Goal: Task Accomplishment & Management: Complete application form

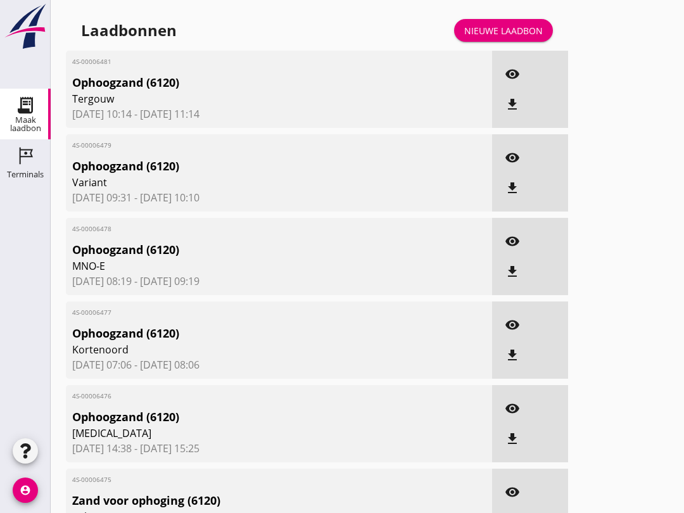
scroll to position [354, 0]
click at [514, 37] on div "Nieuwe laadbon" at bounding box center [503, 30] width 78 height 13
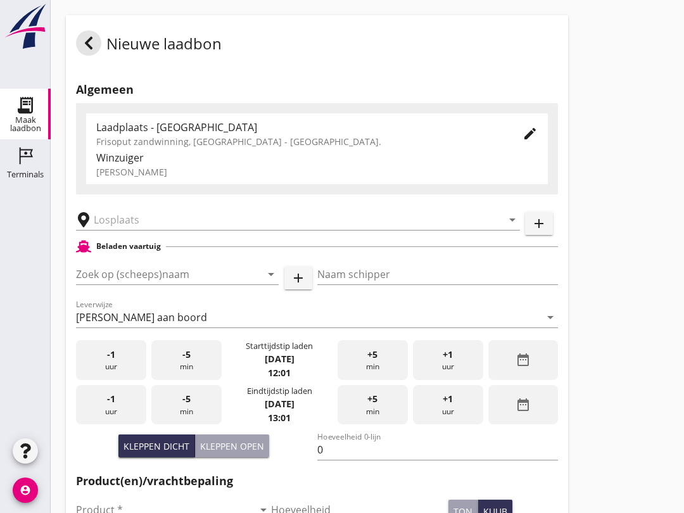
click at [195, 284] on input "Zoek op (scheeps)naam" at bounding box center [159, 274] width 167 height 20
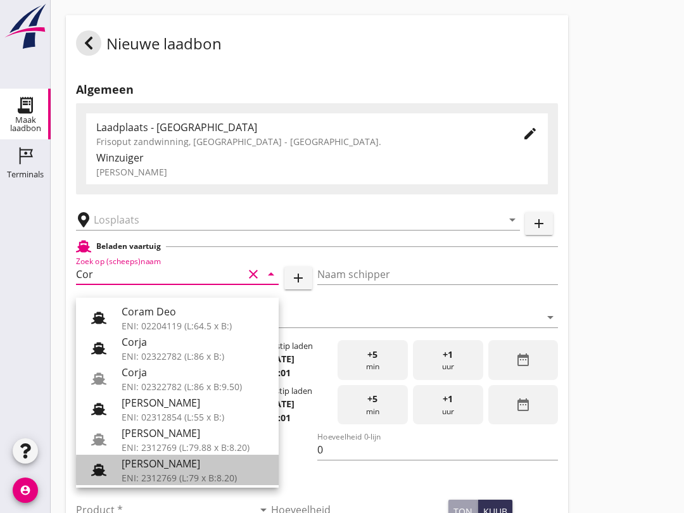
click at [184, 467] on div "[PERSON_NAME]" at bounding box center [195, 463] width 147 height 15
type input "[PERSON_NAME]"
type input "718"
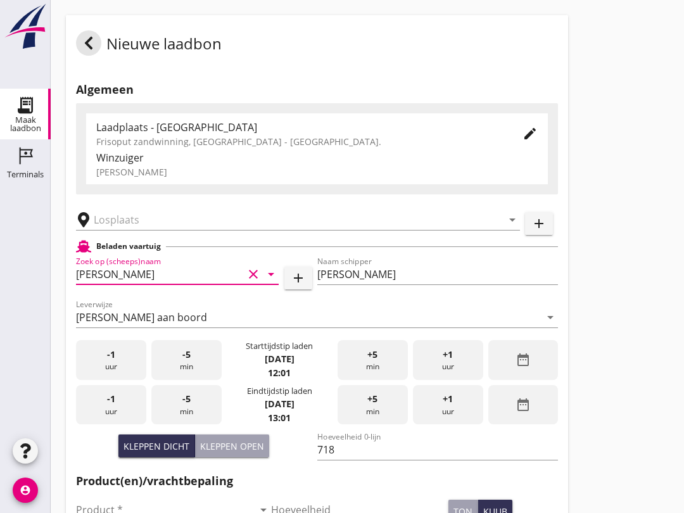
click at [103, 230] on input "text" at bounding box center [289, 220] width 391 height 20
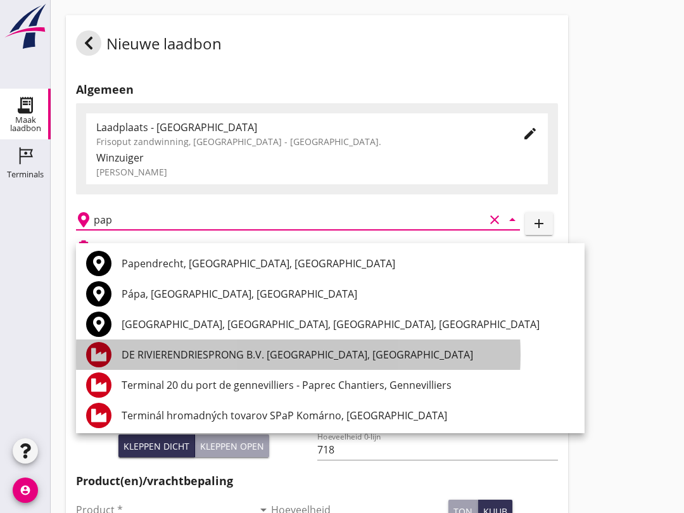
click at [160, 357] on div "DE RIVIERENDRIESPRONG B.V. [GEOGRAPHIC_DATA], [GEOGRAPHIC_DATA]" at bounding box center [348, 354] width 453 height 15
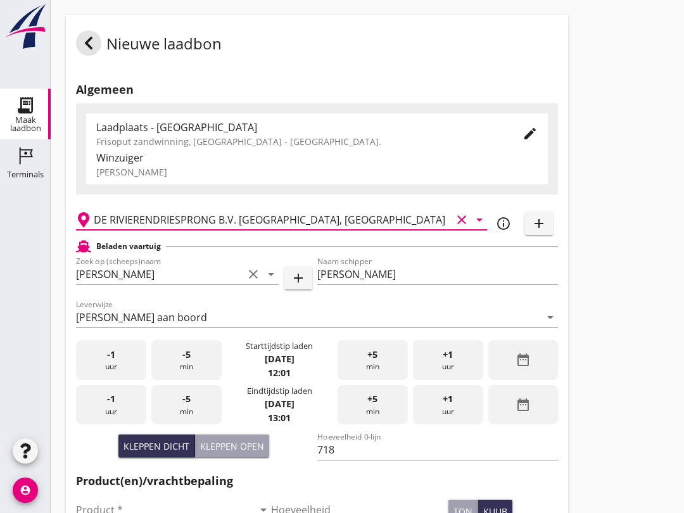
click at [398, 230] on input "DE RIVIERENDRIESPRONG B.V. [GEOGRAPHIC_DATA], [GEOGRAPHIC_DATA]" at bounding box center [273, 220] width 358 height 20
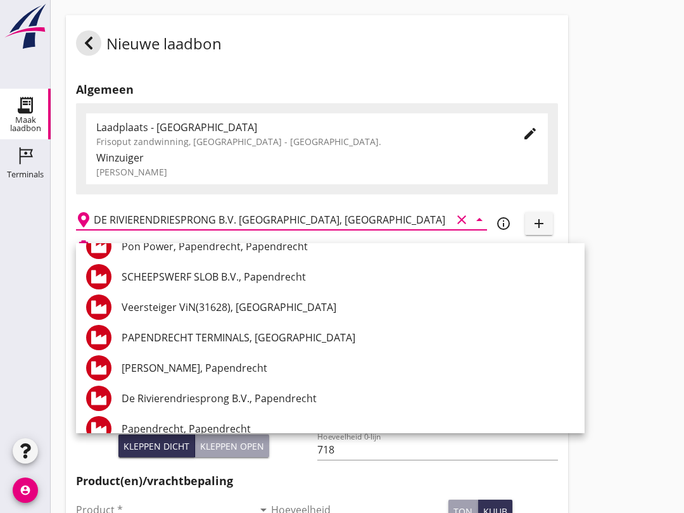
scroll to position [659, 0]
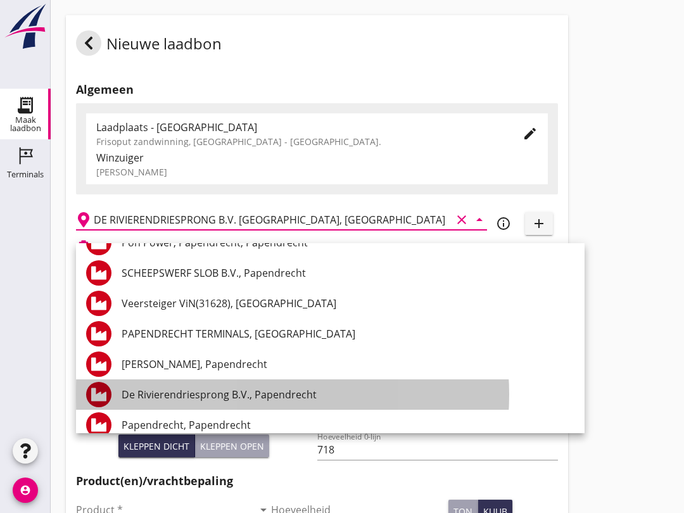
click at [296, 387] on div "De Rivierendriesprong B.V., Papendrecht" at bounding box center [348, 394] width 453 height 15
type input "De Rivierendriesprong B.V., Papendrecht"
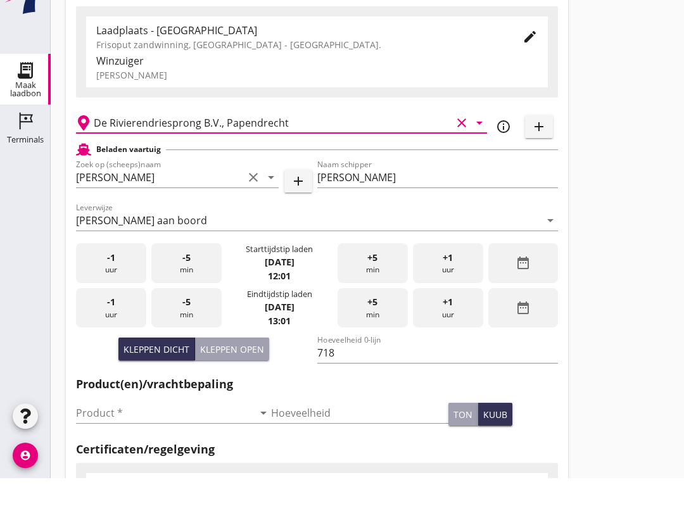
scroll to position [69, 0]
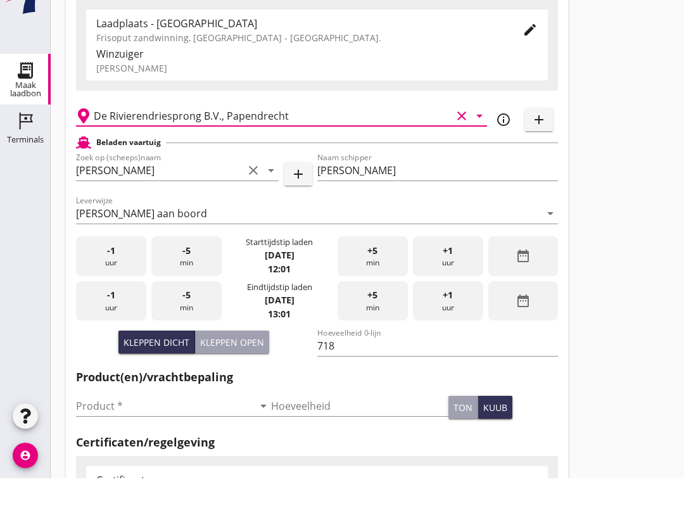
click at [162, 430] on input "Product *" at bounding box center [164, 440] width 177 height 20
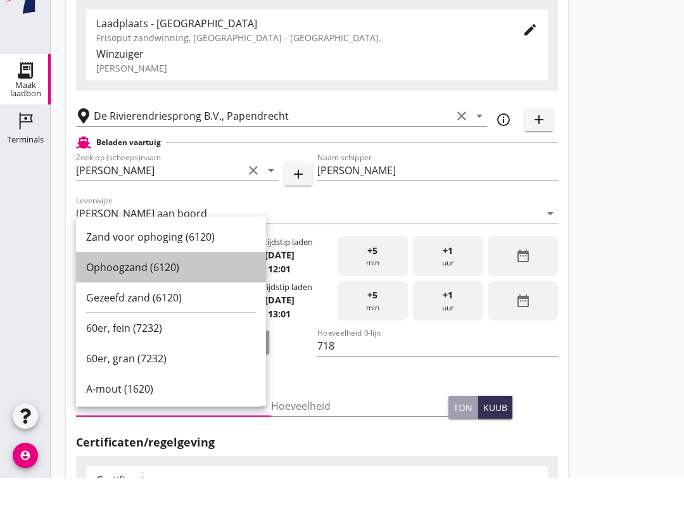
click at [167, 294] on div "Ophoogzand (6120)" at bounding box center [171, 301] width 170 height 15
type input "Ophoogzand (6120)"
